Goal: Information Seeking & Learning: Learn about a topic

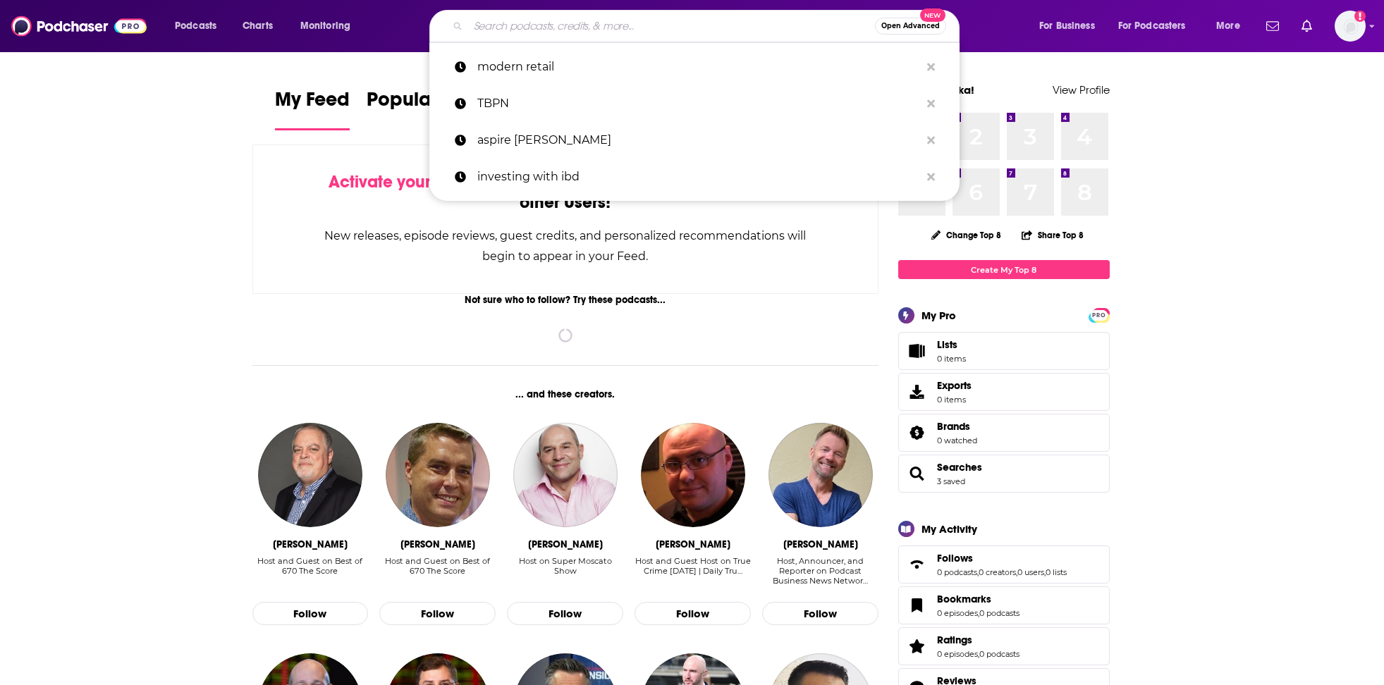
click at [633, 25] on input "Search podcasts, credits, & more..." at bounding box center [671, 26] width 407 height 23
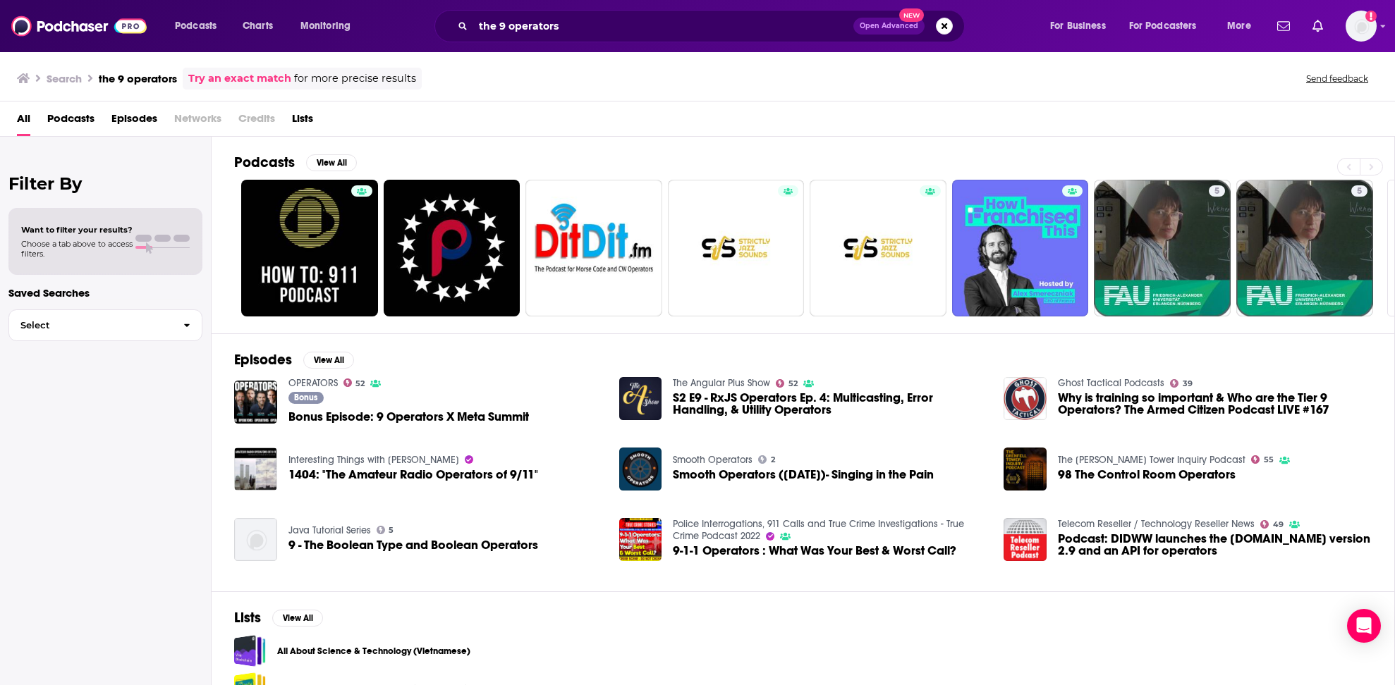
click at [61, 114] on span "Podcasts" at bounding box center [70, 121] width 47 height 29
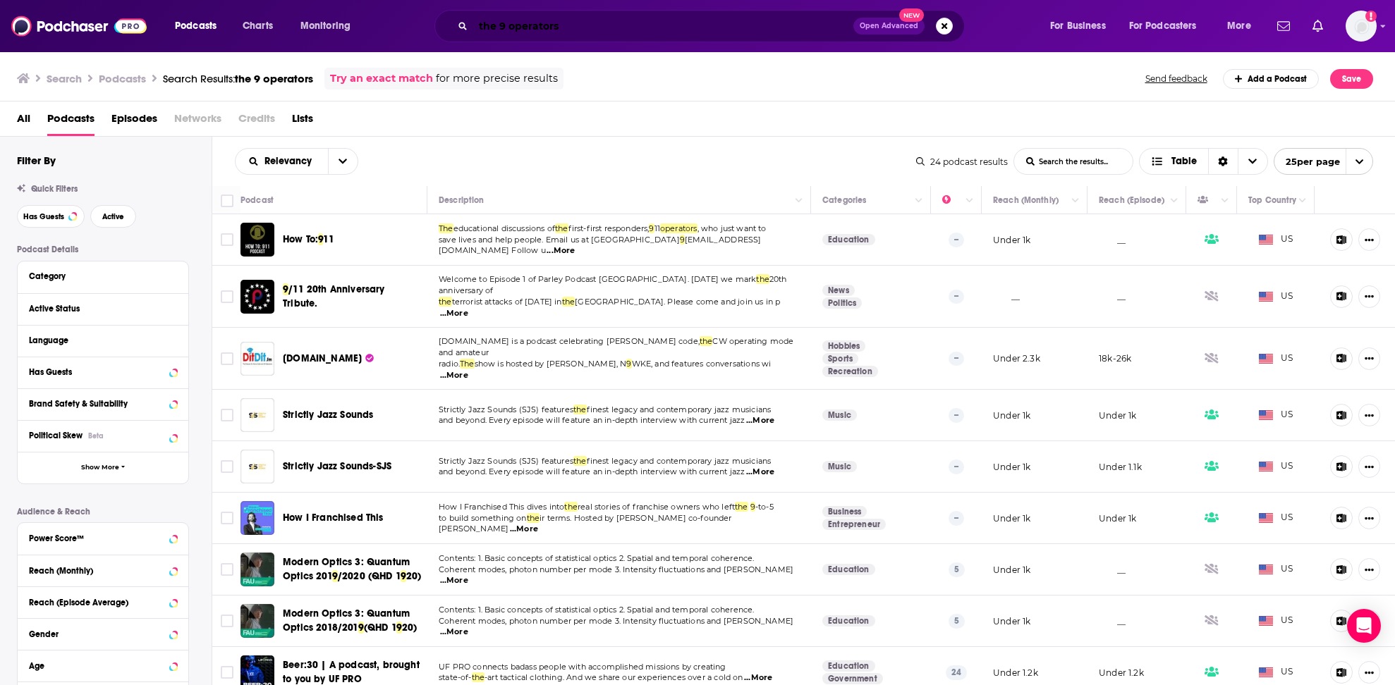
click at [503, 25] on input "the 9 operators" at bounding box center [663, 26] width 380 height 23
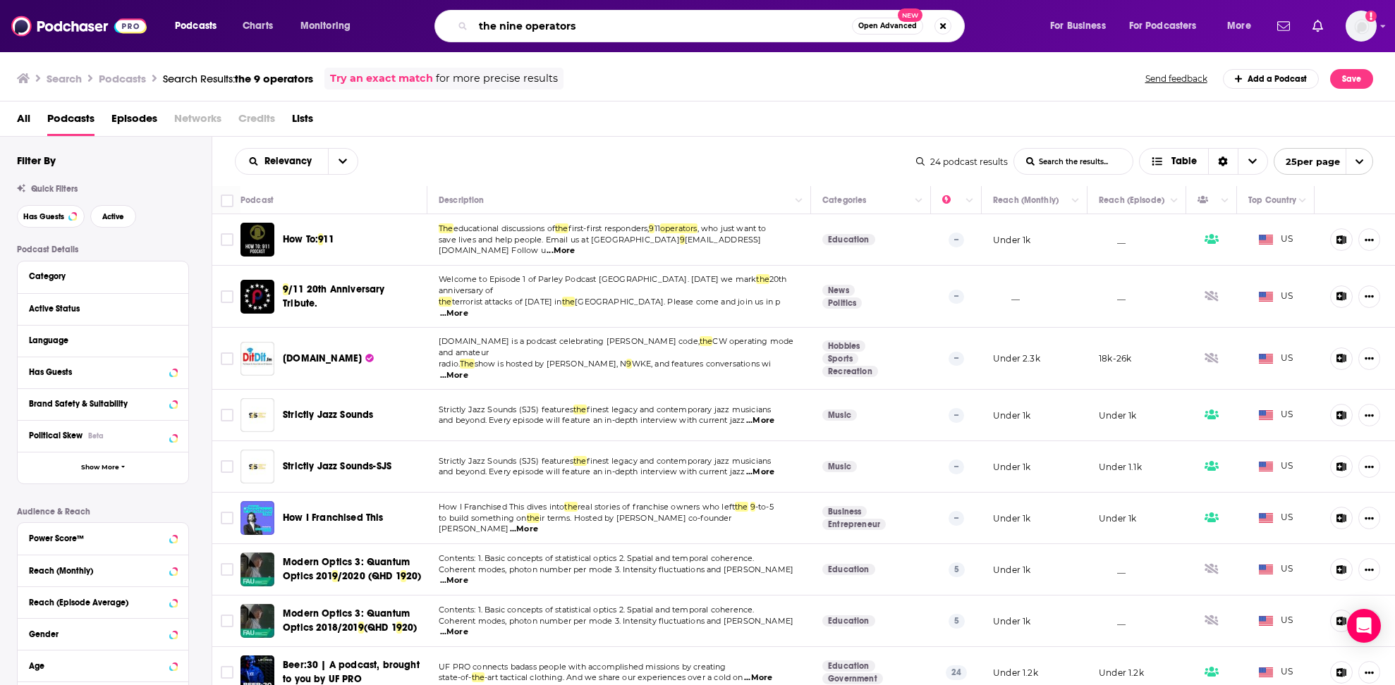
type input "the nine operators"
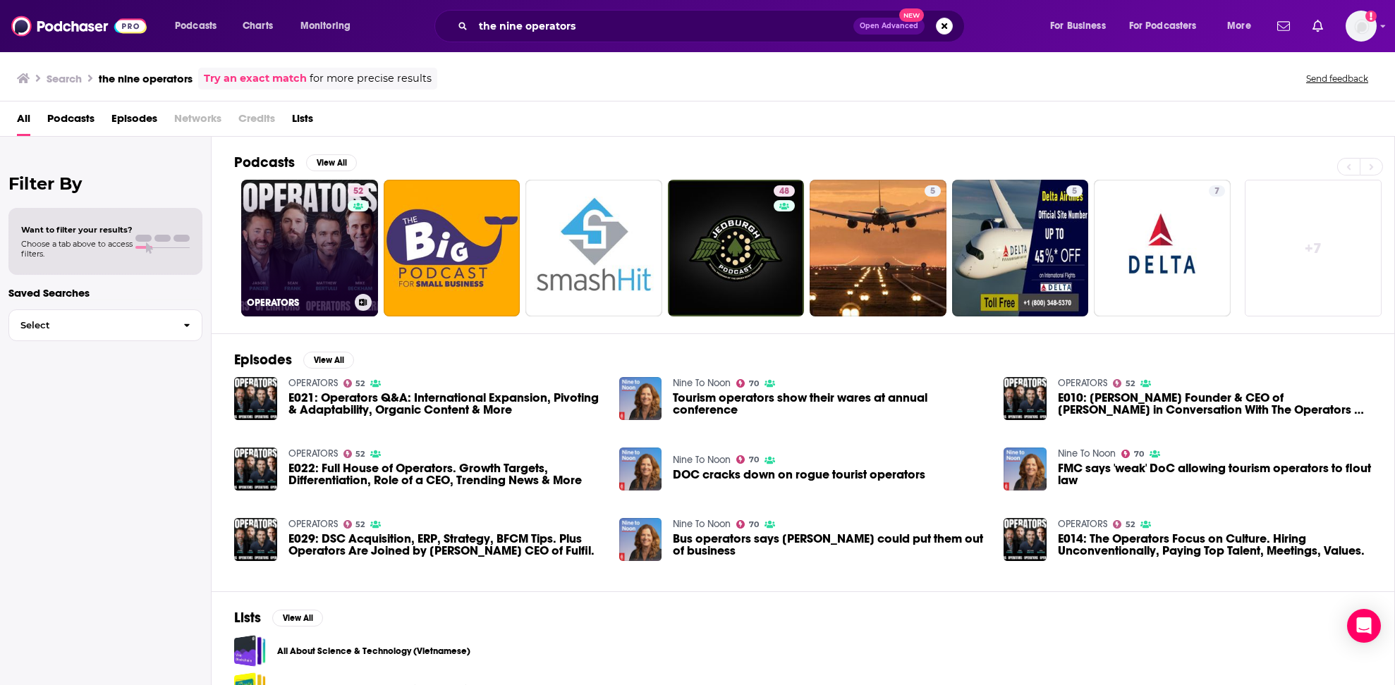
click at [283, 194] on link "52 OPERATORS" at bounding box center [309, 248] width 137 height 137
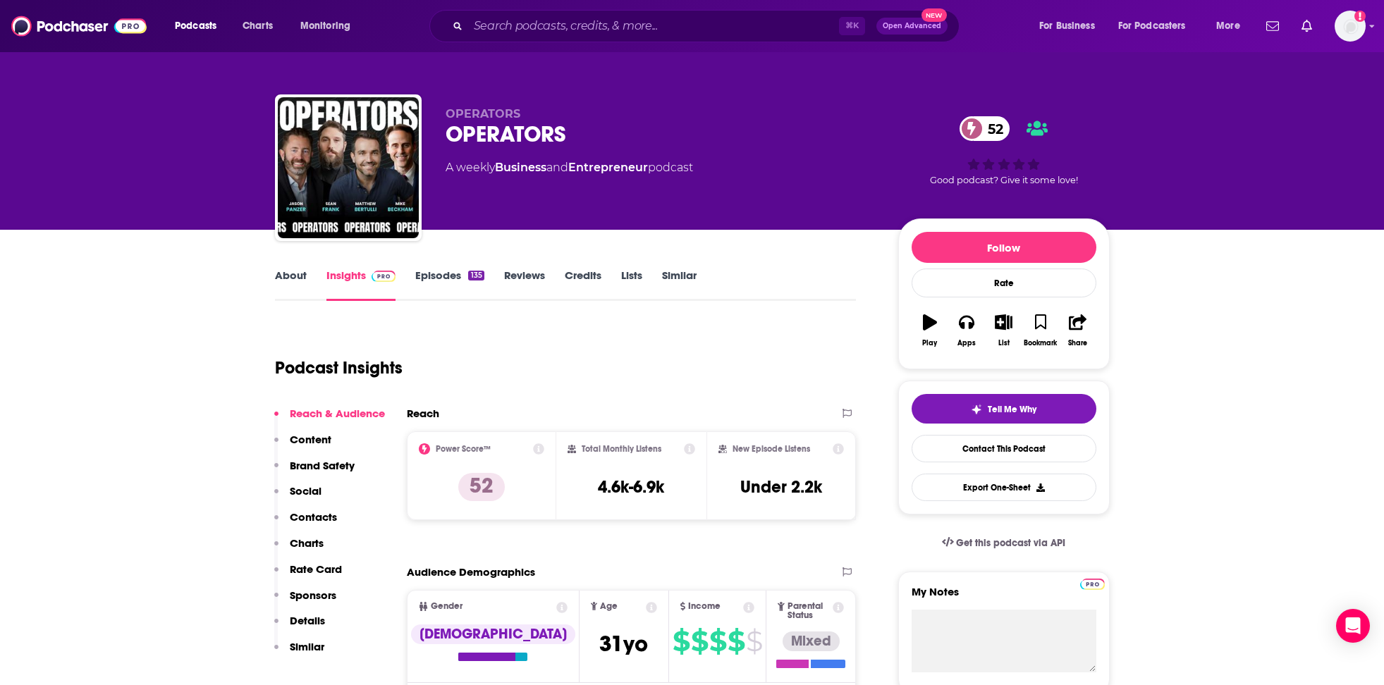
click at [288, 277] on link "About" at bounding box center [291, 285] width 32 height 32
